Goal: Information Seeking & Learning: Learn about a topic

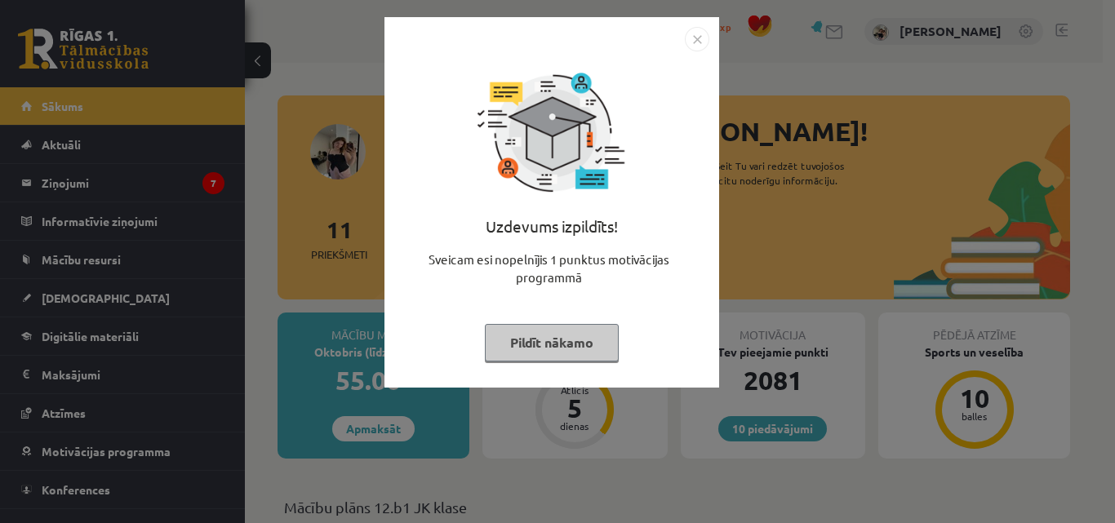
click at [589, 348] on button "Pildīt nākamo" at bounding box center [552, 343] width 134 height 38
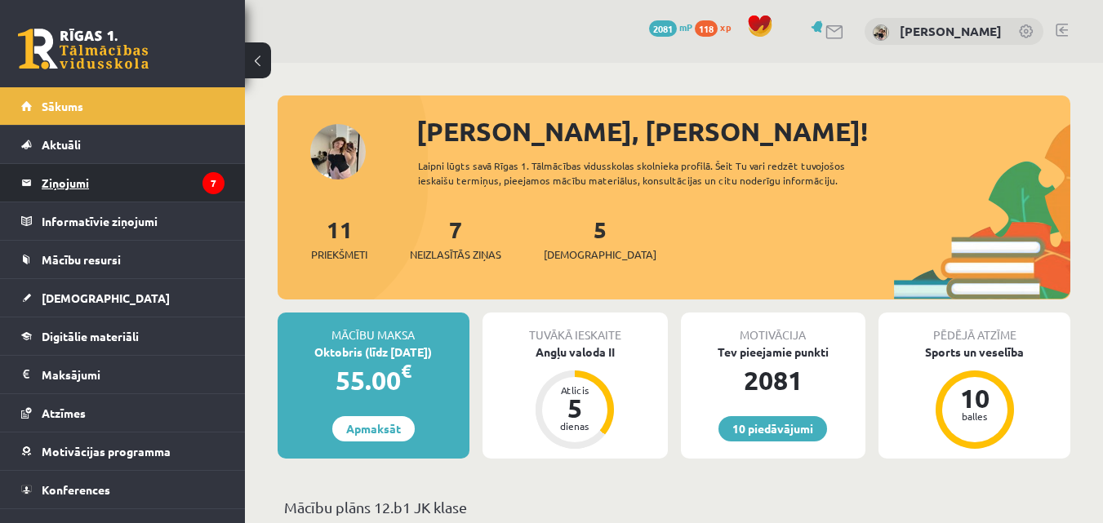
click at [151, 190] on legend "Ziņojumi 7" at bounding box center [133, 183] width 183 height 38
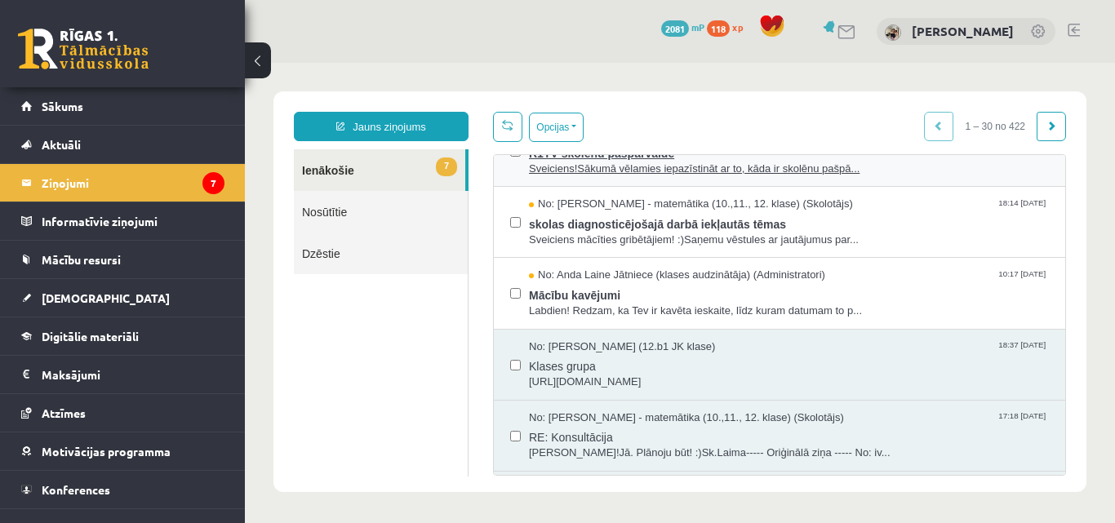
scroll to position [82, 0]
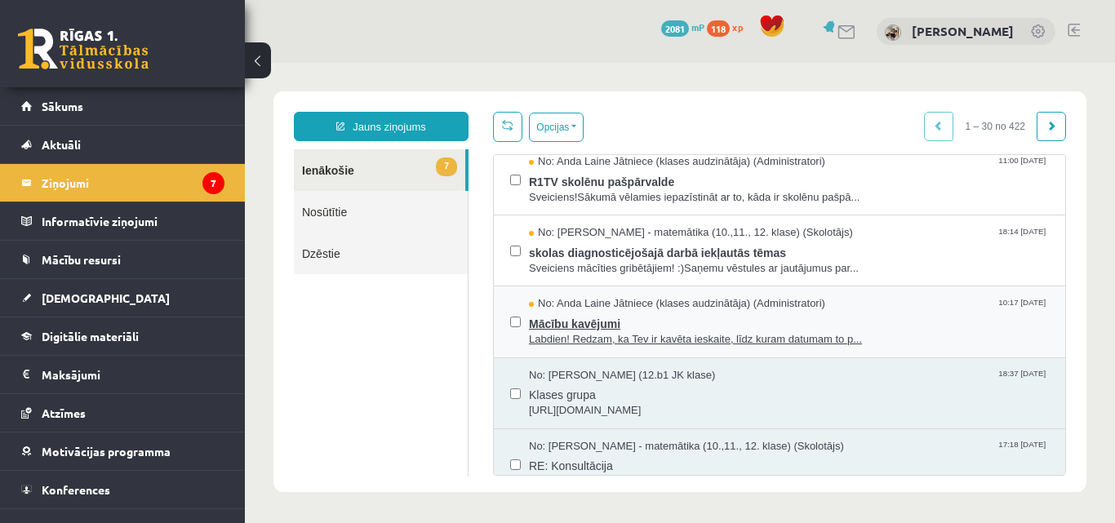
click at [651, 319] on span "Mācību kavējumi" at bounding box center [789, 322] width 520 height 20
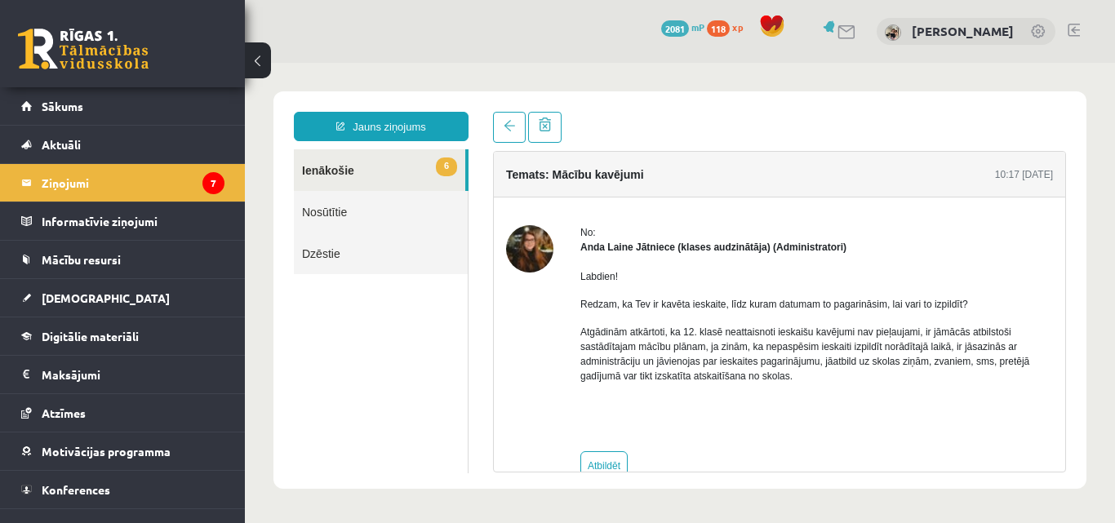
scroll to position [0, 0]
click at [507, 125] on span at bounding box center [509, 125] width 11 height 11
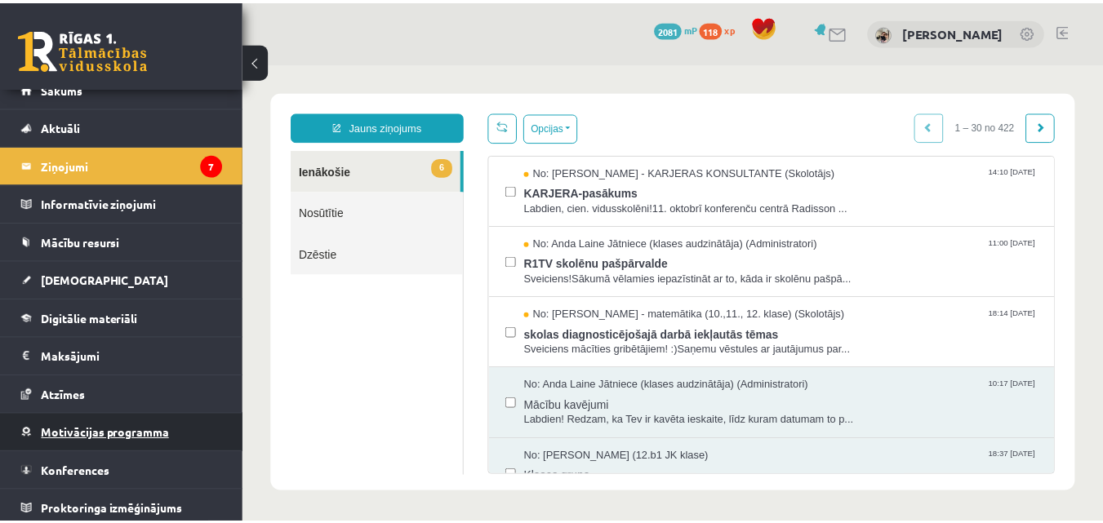
scroll to position [24, 0]
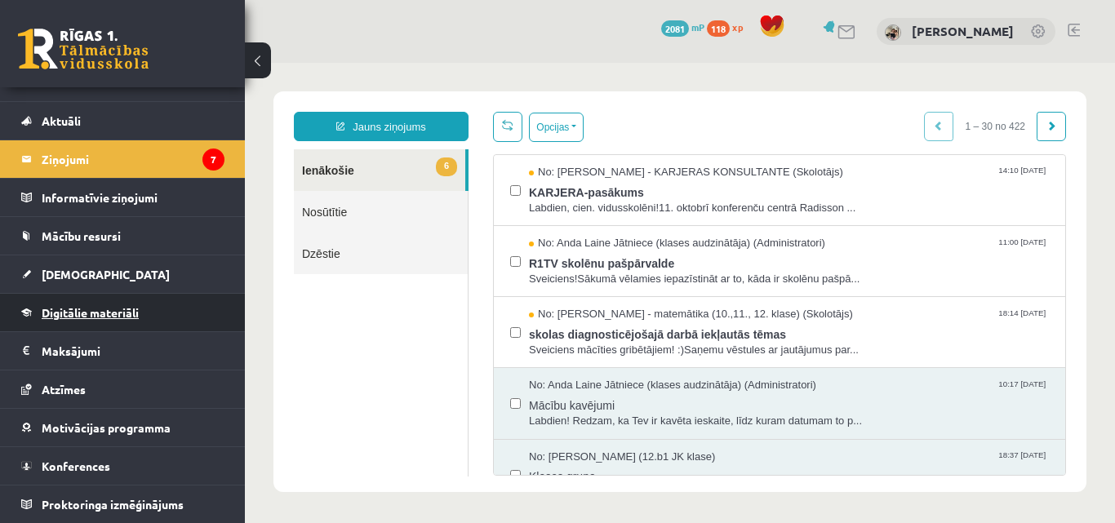
click at [104, 310] on span "Digitālie materiāli" at bounding box center [90, 312] width 97 height 15
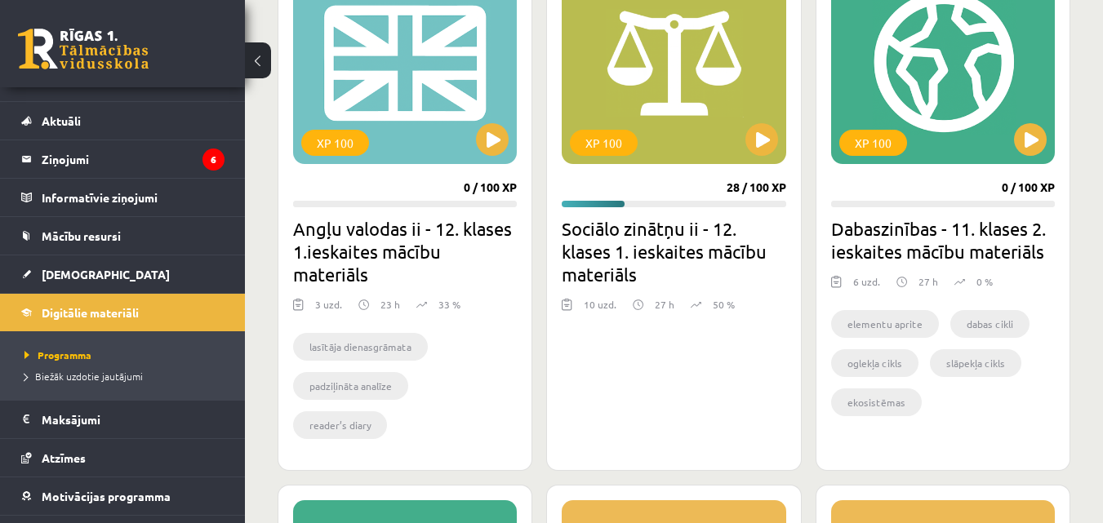
scroll to position [2449, 0]
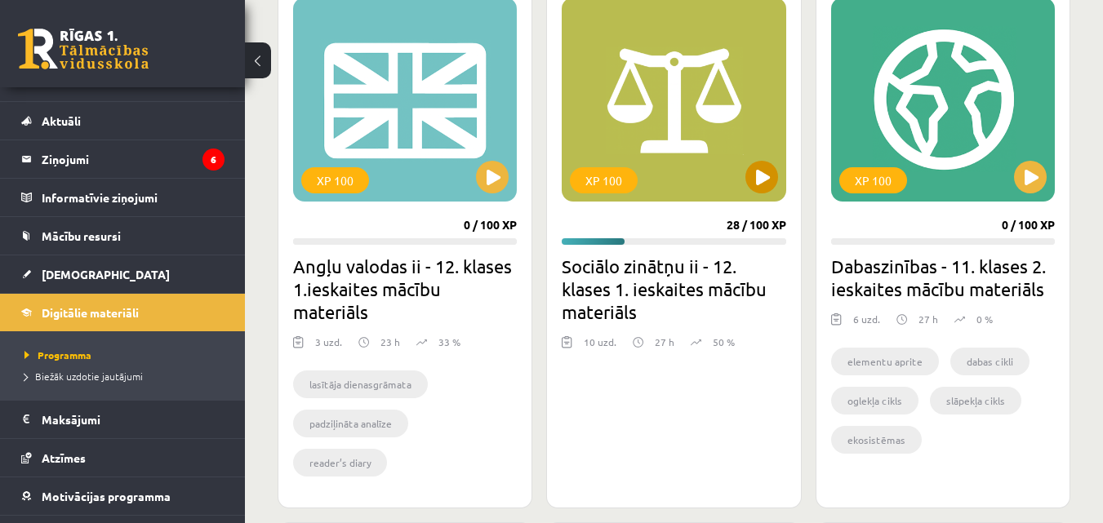
click at [680, 153] on div "XP 100" at bounding box center [674, 100] width 224 height 204
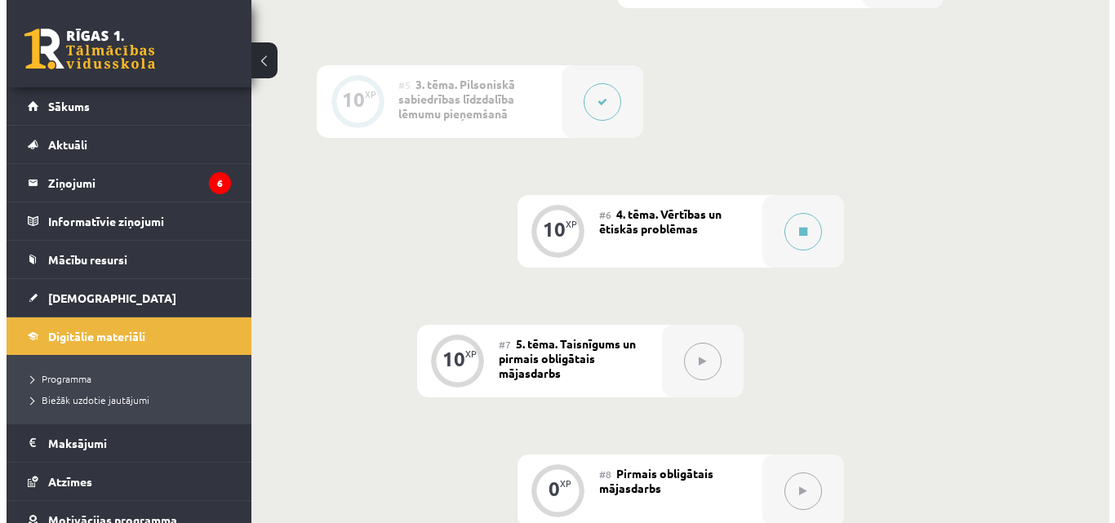
scroll to position [898, 0]
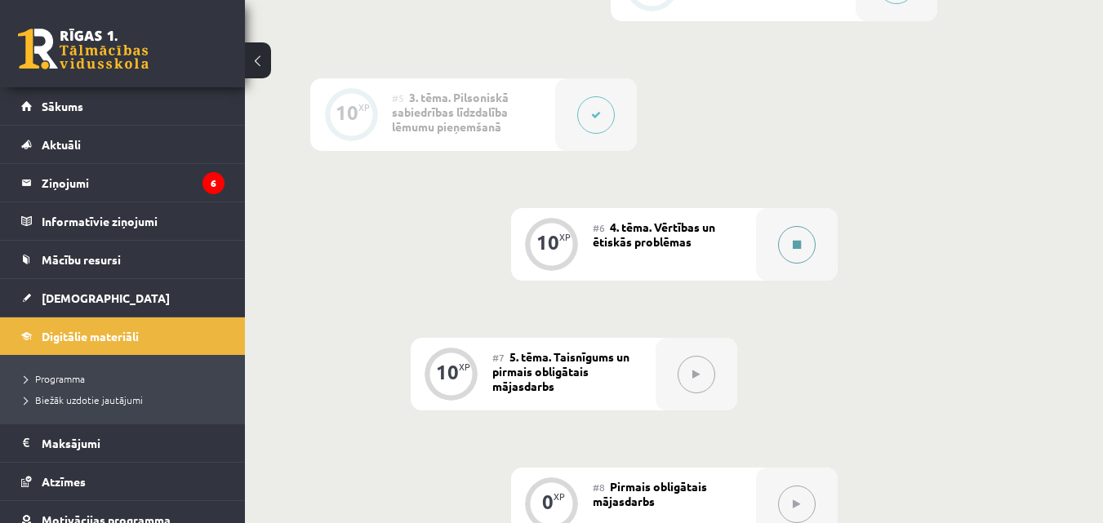
click at [790, 245] on button at bounding box center [797, 245] width 38 height 38
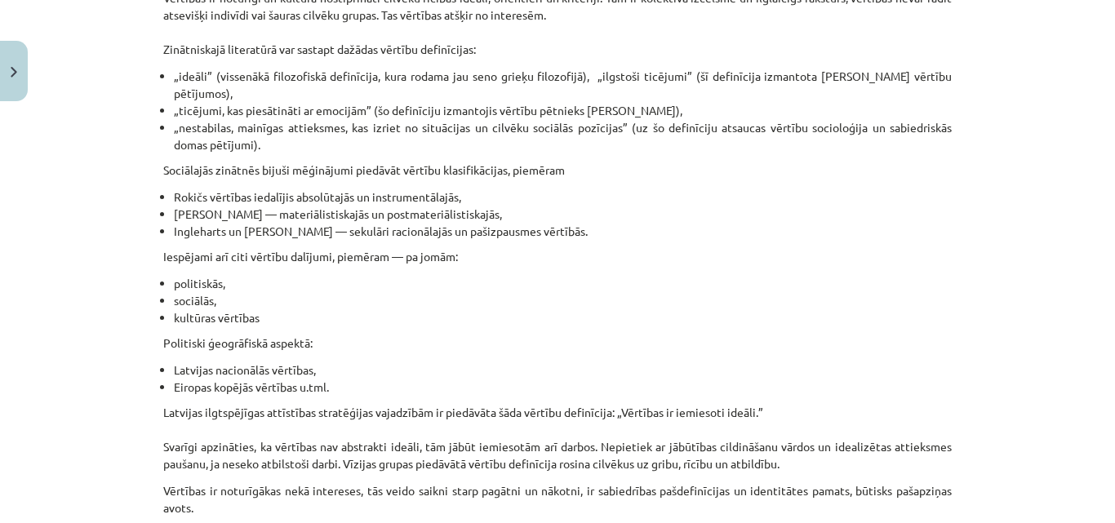
scroll to position [653, 0]
